Goal: Task Accomplishment & Management: Complete application form

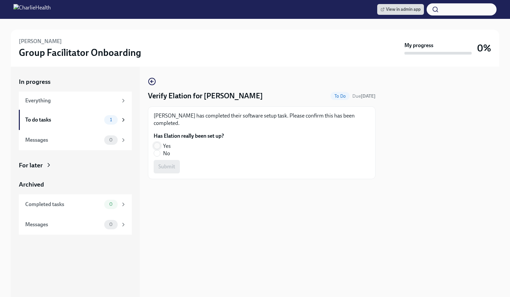
click at [156, 145] on input "Yes" at bounding box center [157, 146] width 6 height 6
radio input "true"
click at [172, 166] on span "Submit" at bounding box center [166, 166] width 17 height 7
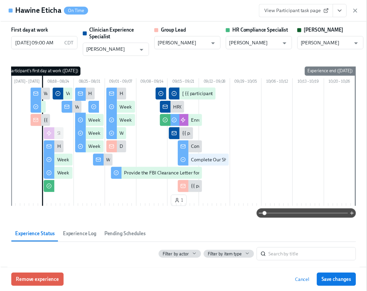
scroll to position [0, 10070]
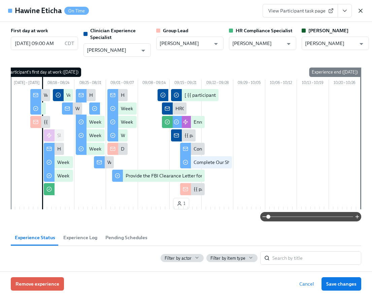
click at [363, 8] on icon "button" at bounding box center [360, 10] width 7 height 7
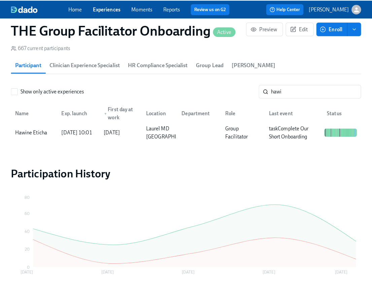
scroll to position [0, 10065]
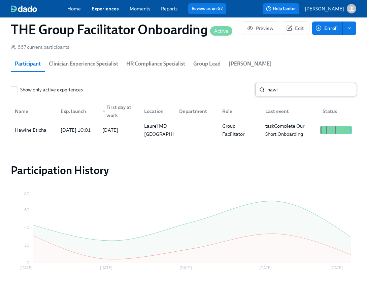
click at [300, 90] on input "hawi" at bounding box center [311, 89] width 89 height 13
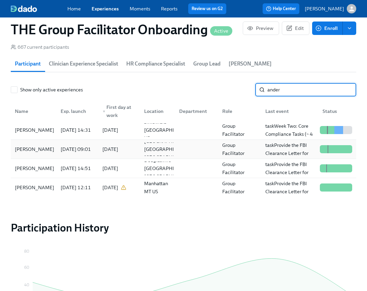
type input "ander"
click at [50, 152] on div "[PERSON_NAME]" at bounding box center [34, 149] width 45 height 8
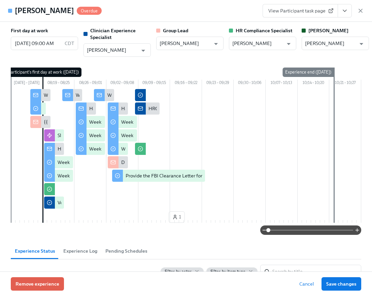
click at [343, 8] on icon "View task page" at bounding box center [344, 10] width 7 height 7
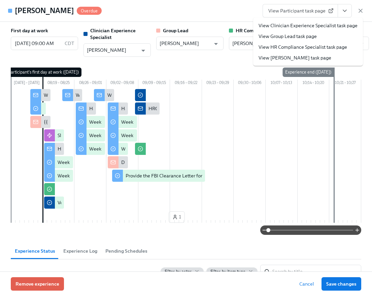
click at [333, 26] on link "View Clinician Experience Specialist task page" at bounding box center [307, 25] width 99 height 7
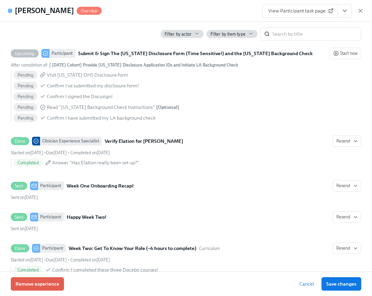
scroll to position [720, 0]
